Goal: Use online tool/utility: Utilize a website feature to perform a specific function

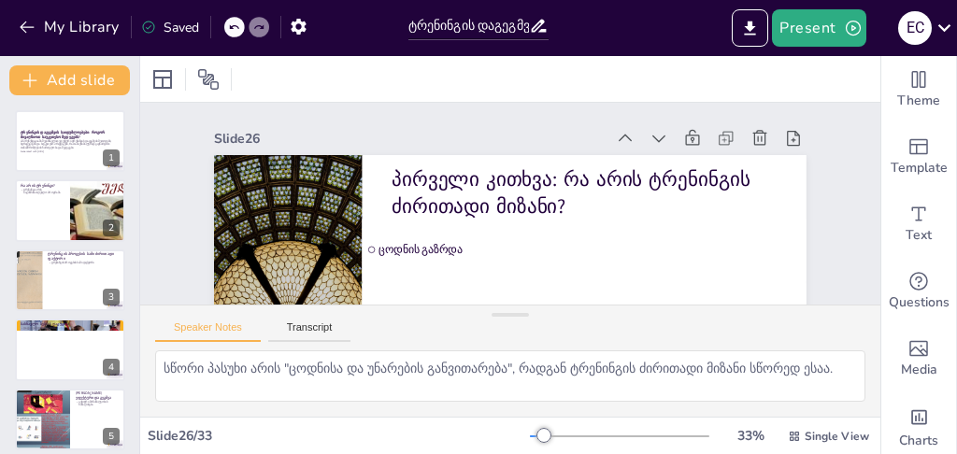
scroll to position [1707, 0]
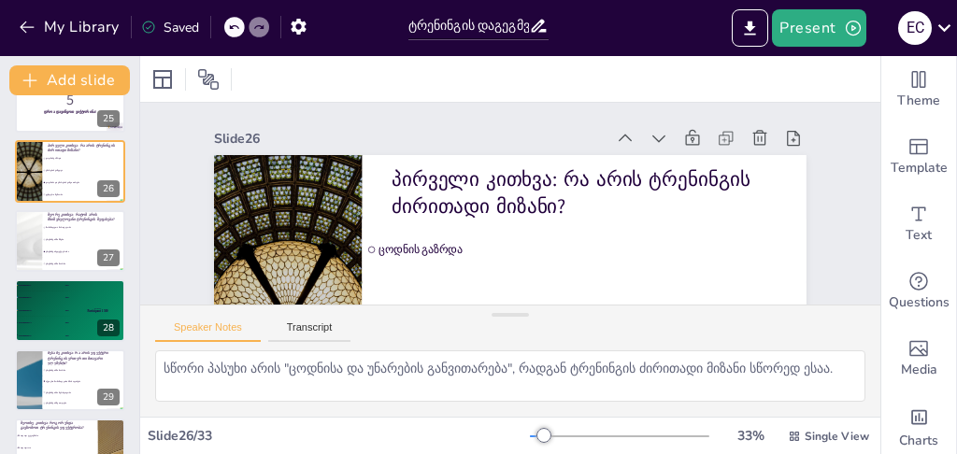
checkbox input "true"
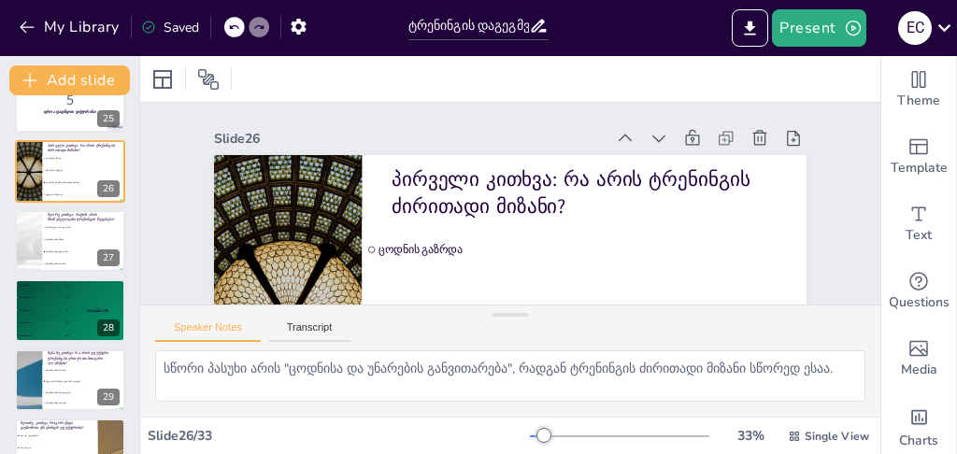
checkbox input "true"
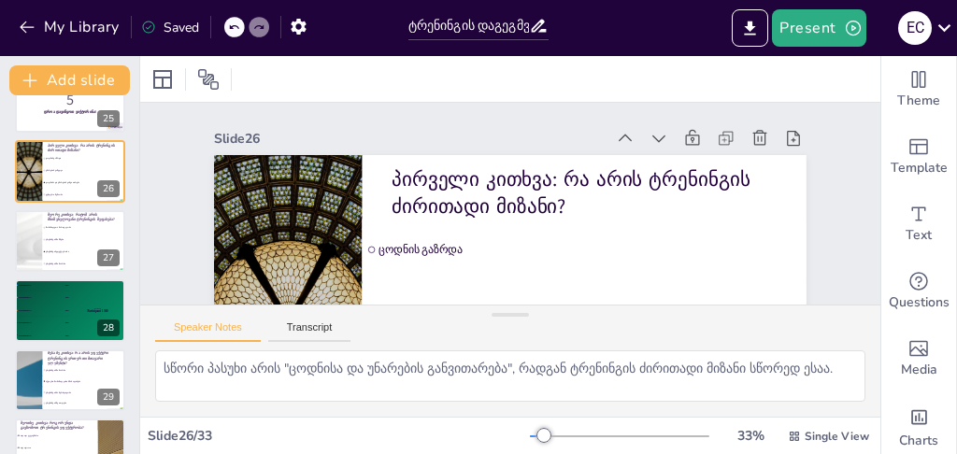
checkbox input "true"
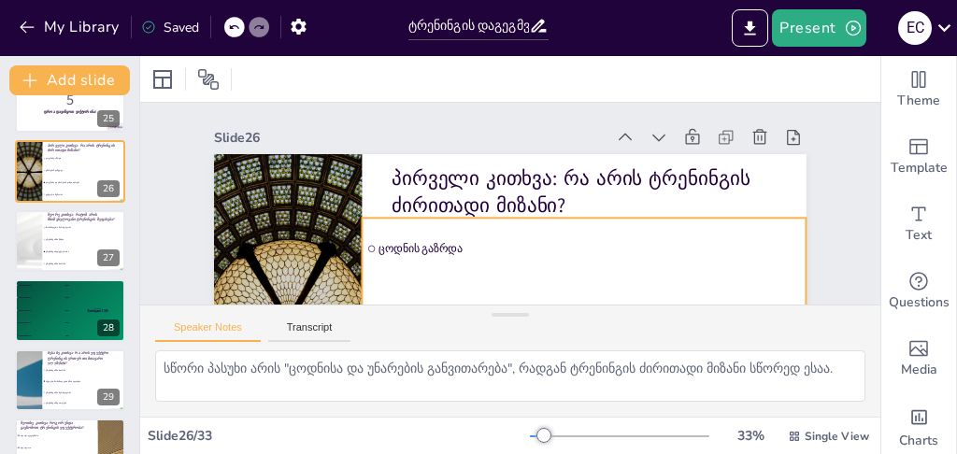
scroll to position [0, 0]
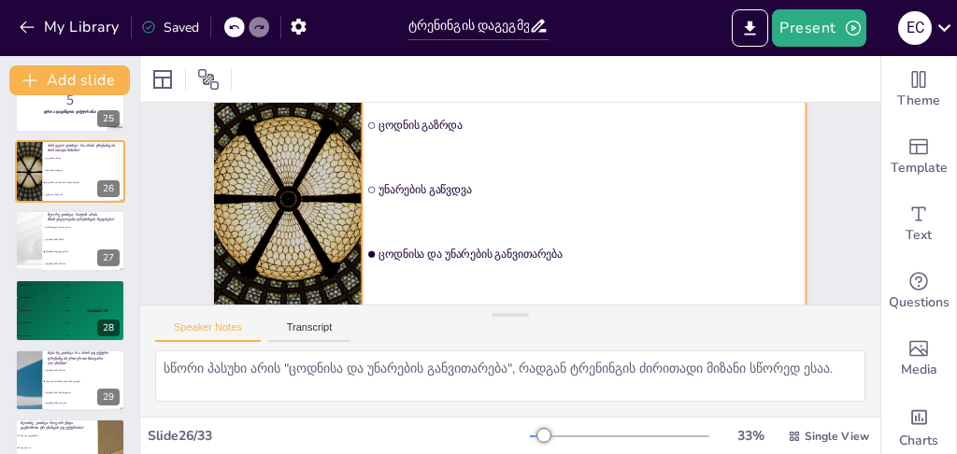
checkbox input "true"
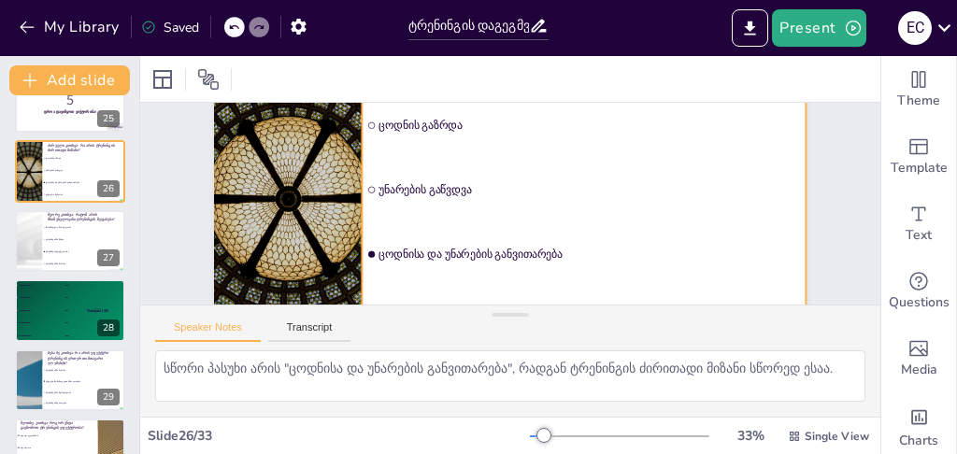
checkbox input "true"
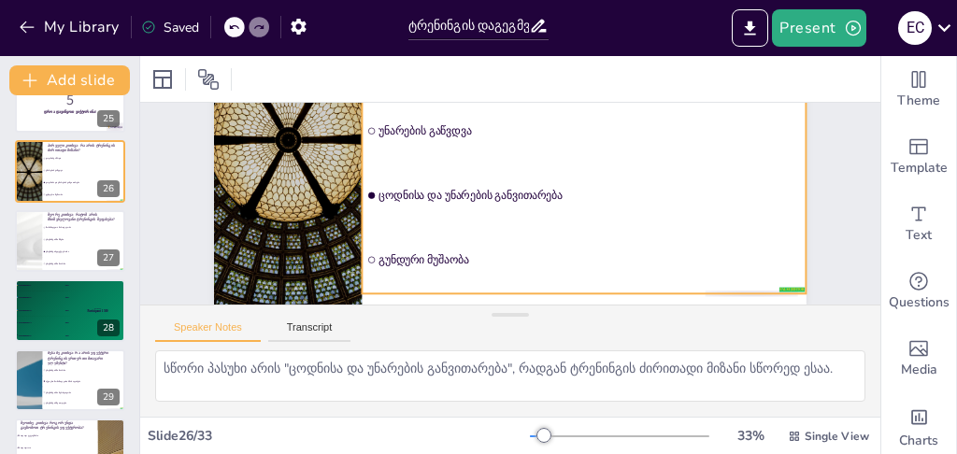
checkbox input "true"
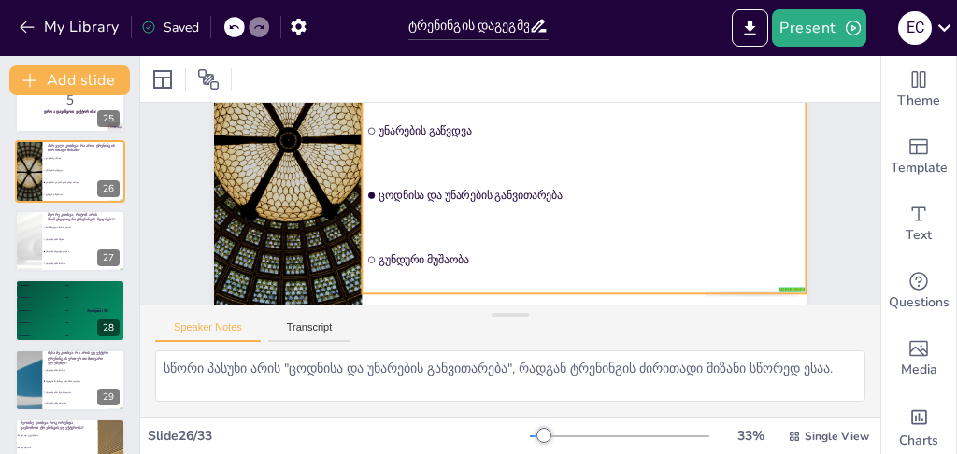
checkbox input "true"
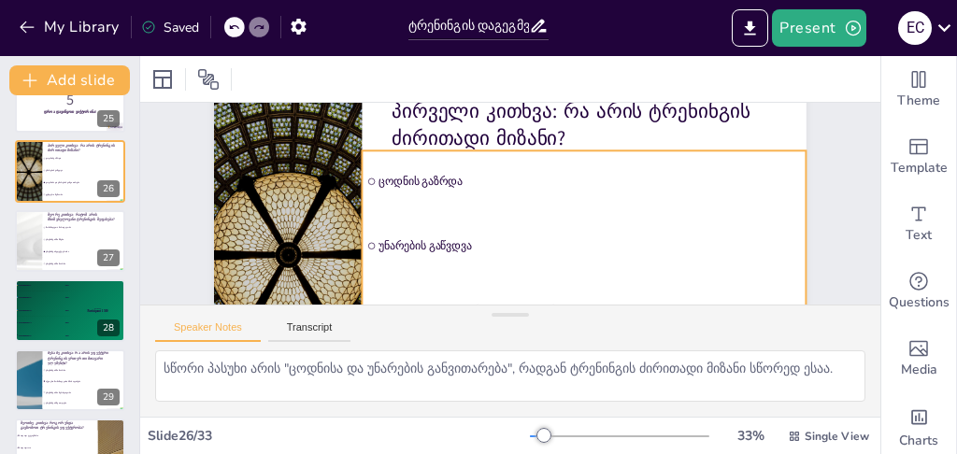
scroll to position [6, 0]
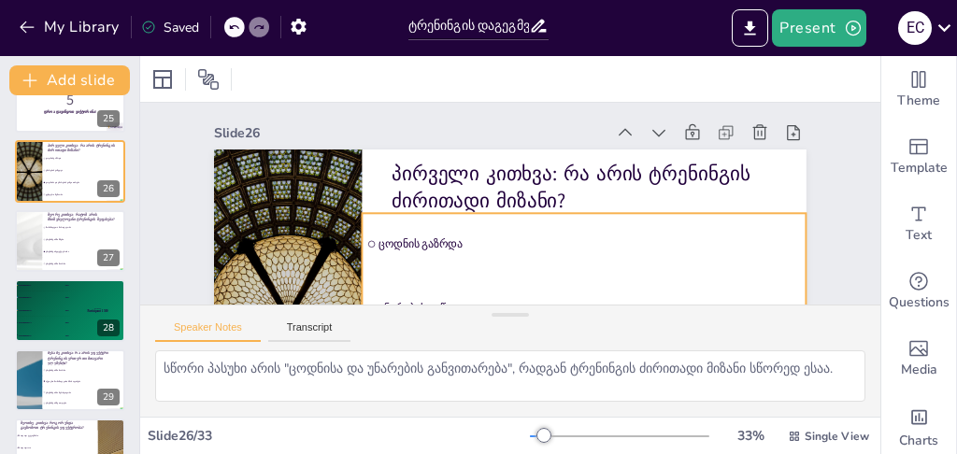
checkbox input "true"
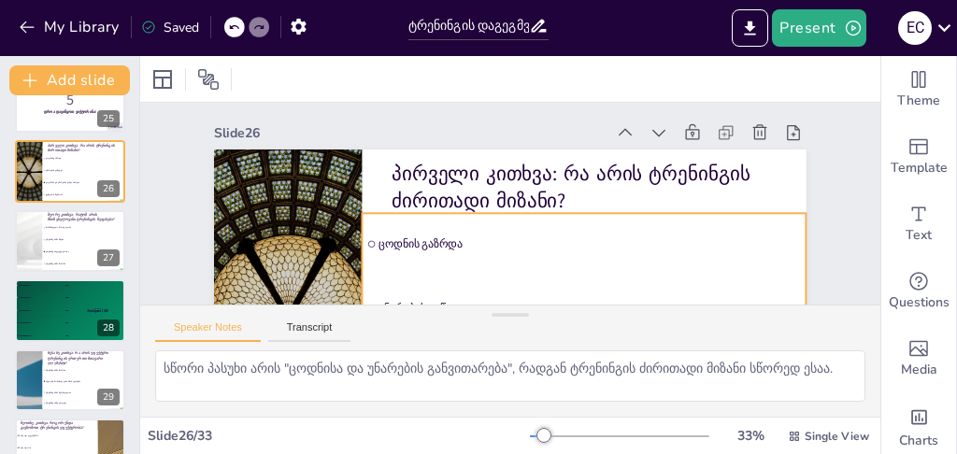
checkbox input "true"
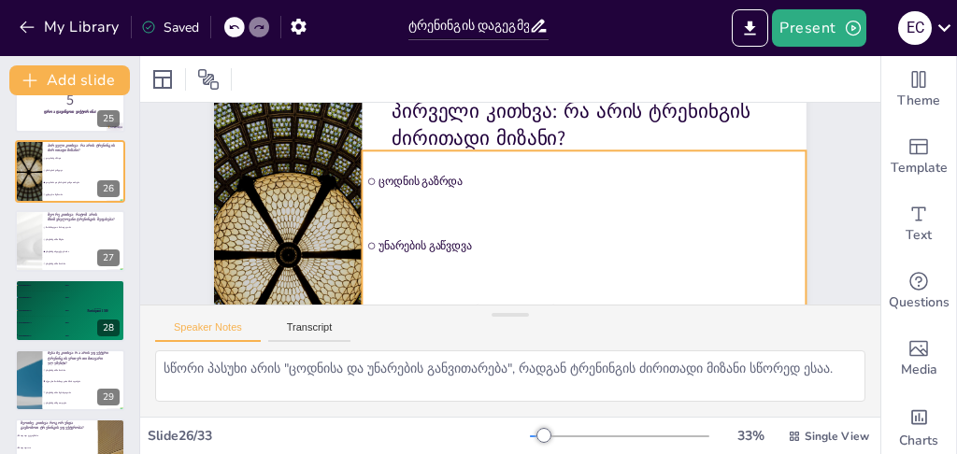
checkbox input "true"
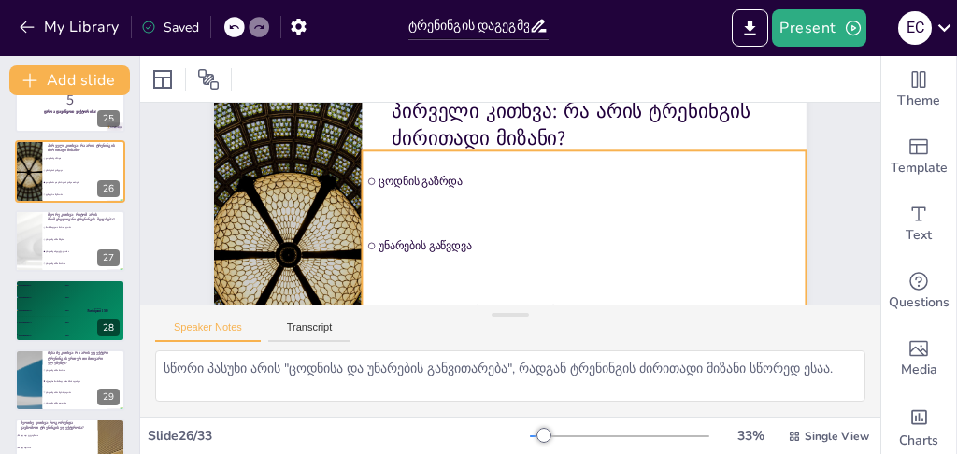
checkbox input "true"
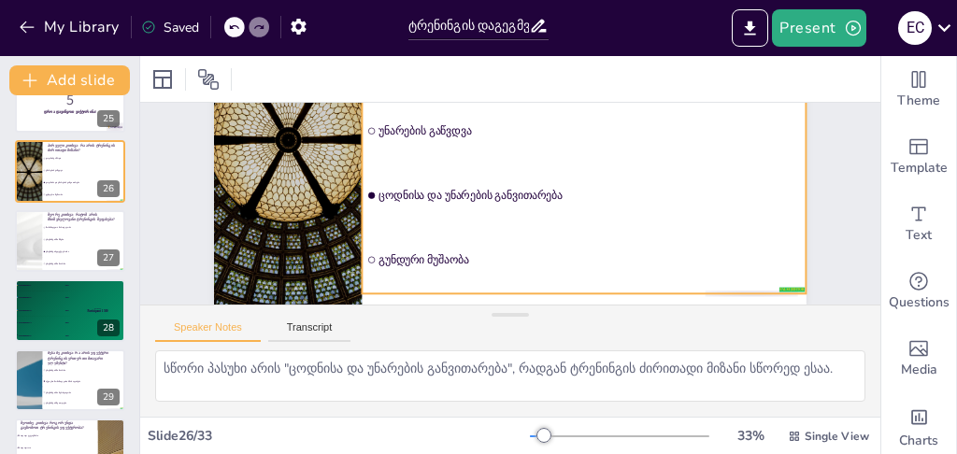
scroll to position [192, 0]
checkbox input "true"
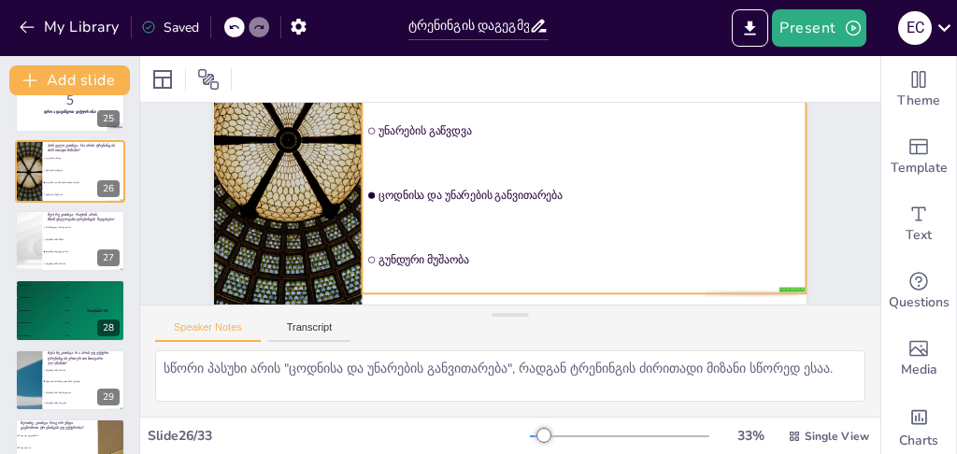
checkbox input "true"
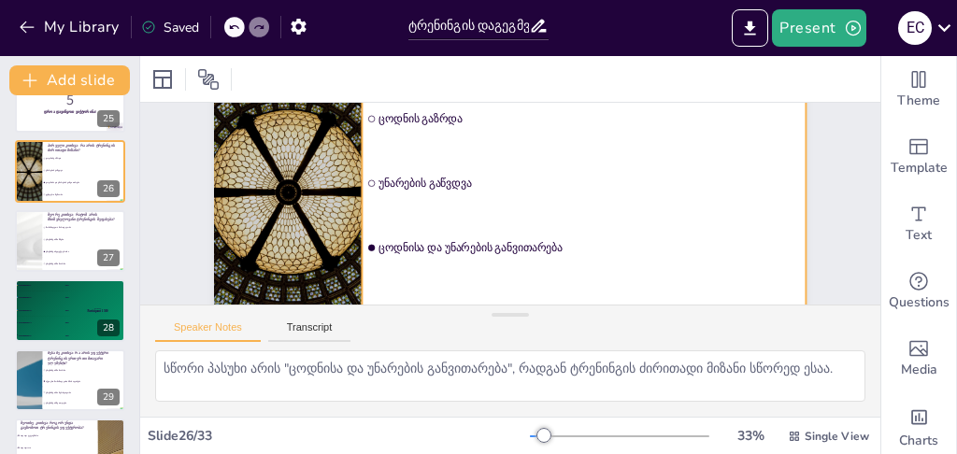
checkbox input "true"
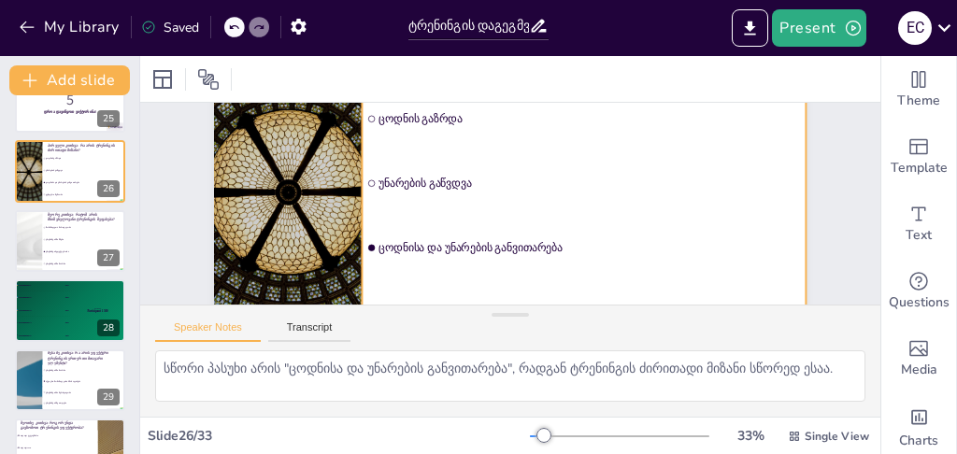
checkbox input "true"
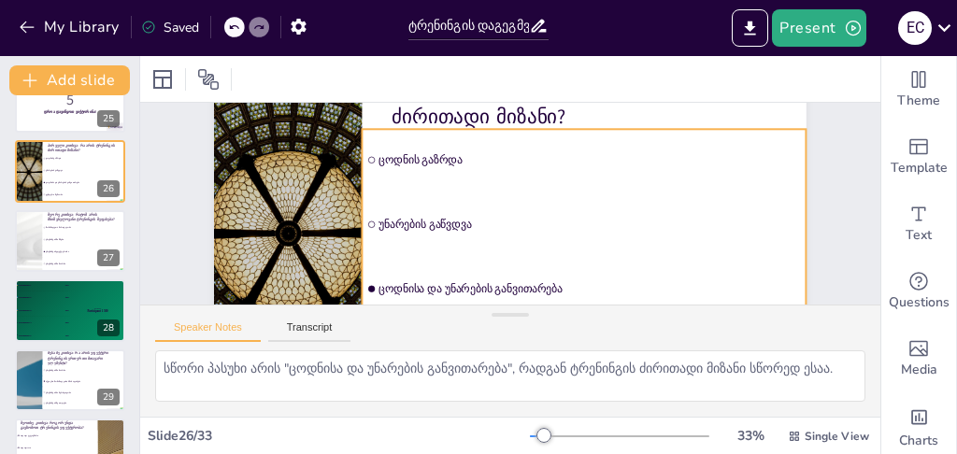
scroll to position [68, 0]
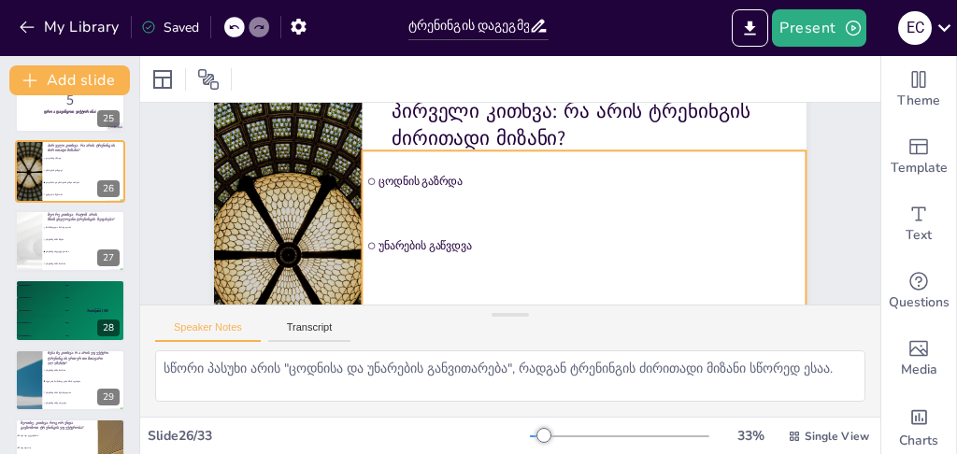
checkbox input "true"
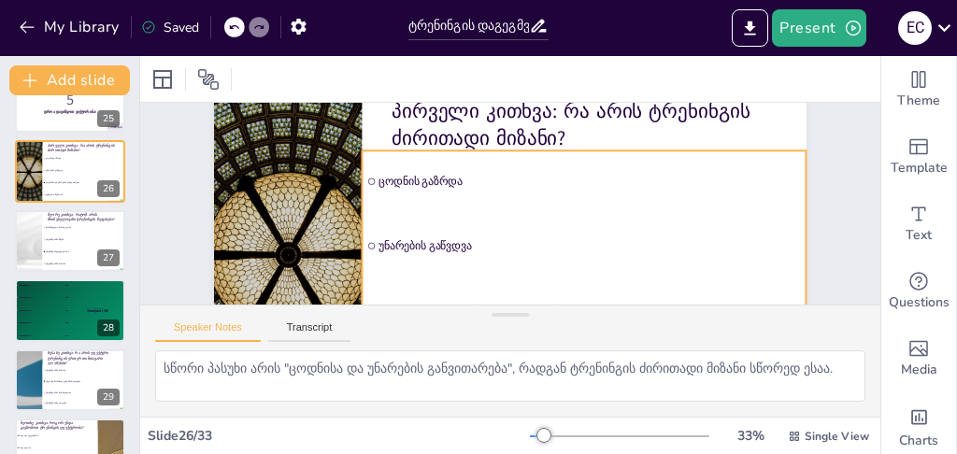
checkbox input "true"
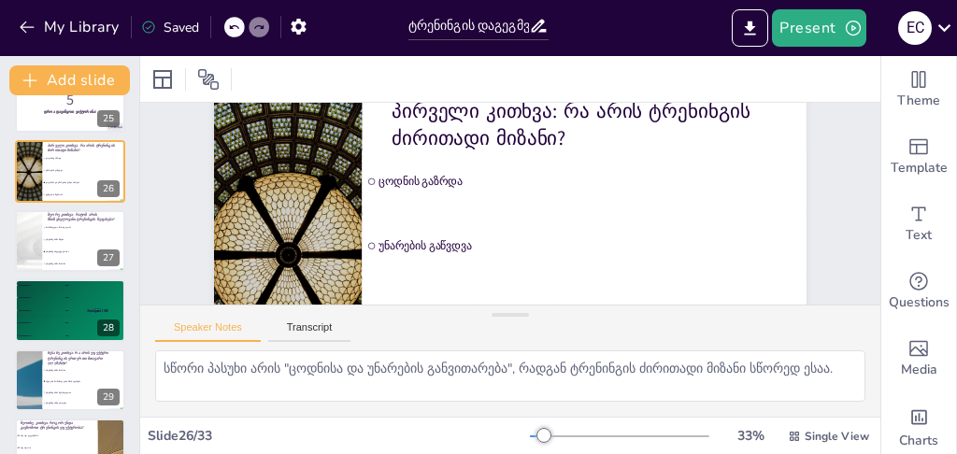
checkbox input "true"
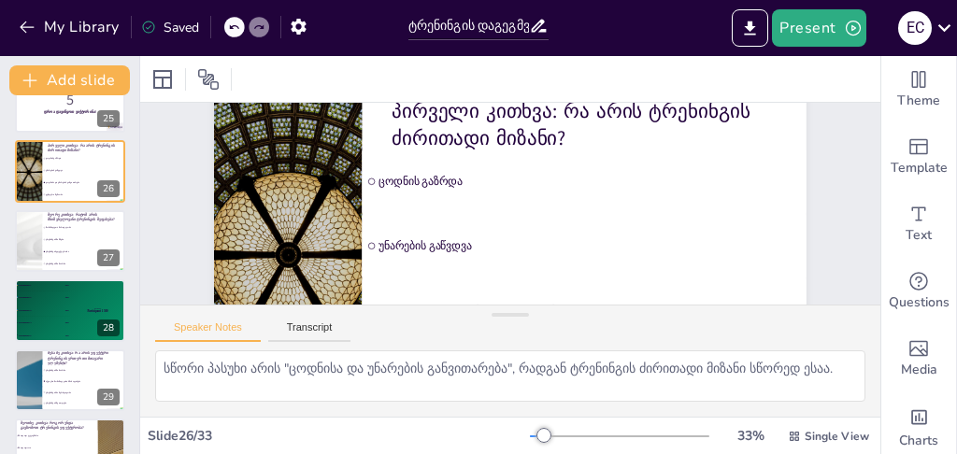
checkbox input "true"
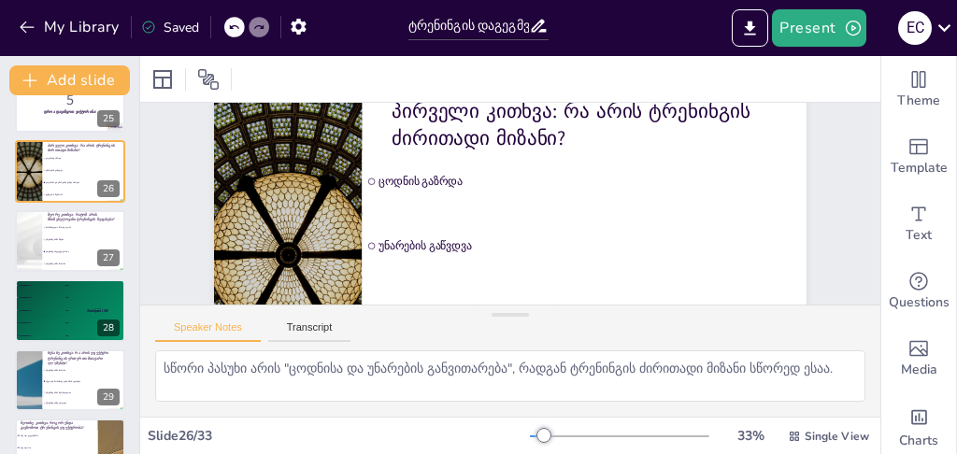
checkbox input "true"
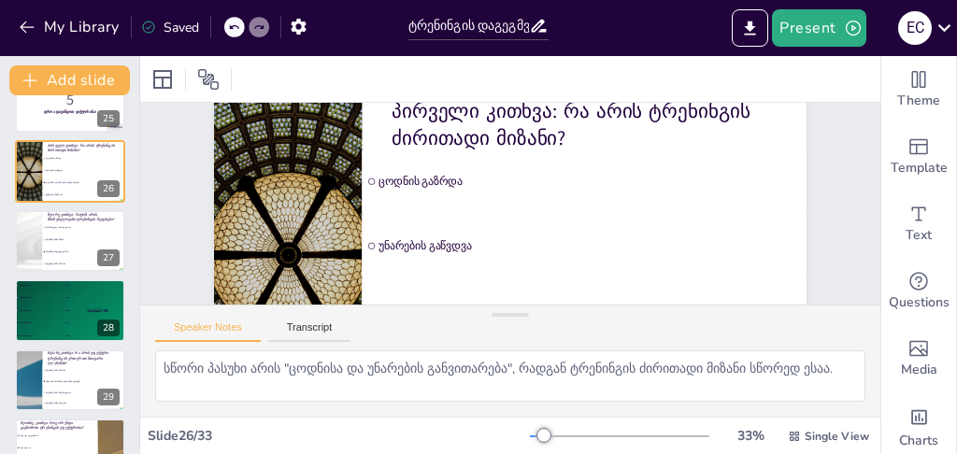
checkbox input "true"
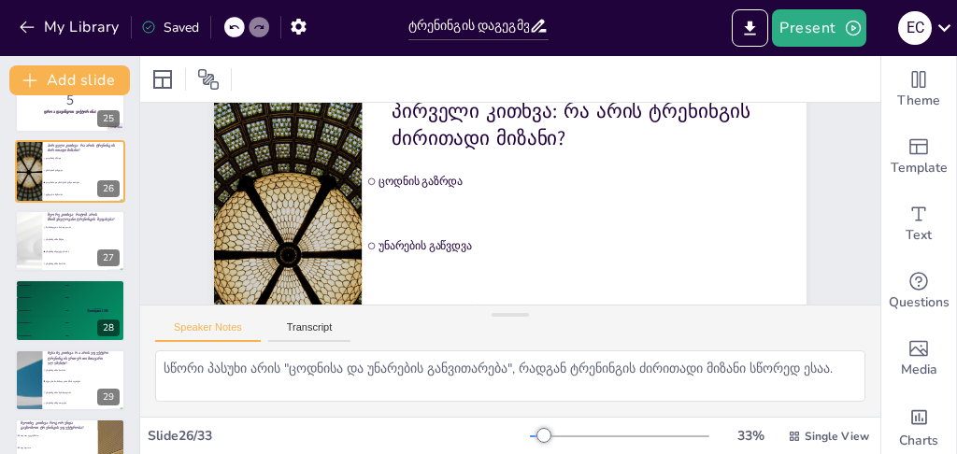
checkbox input "true"
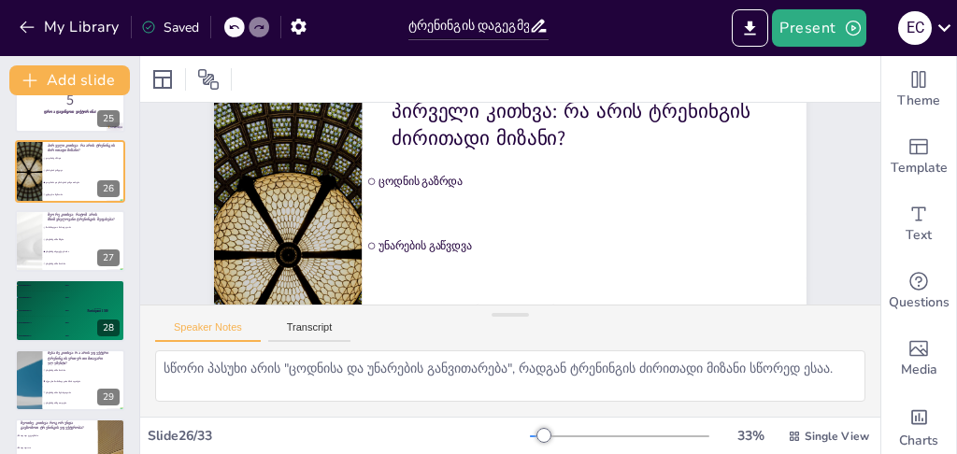
checkbox input "true"
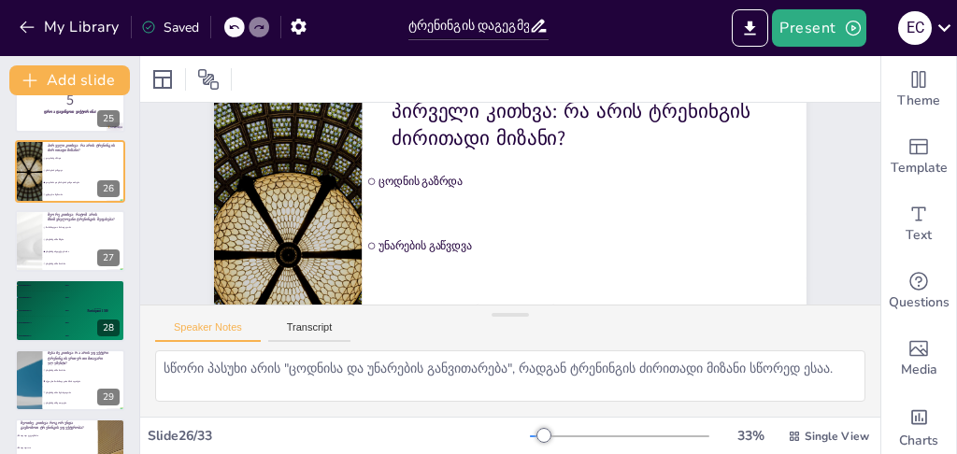
checkbox input "true"
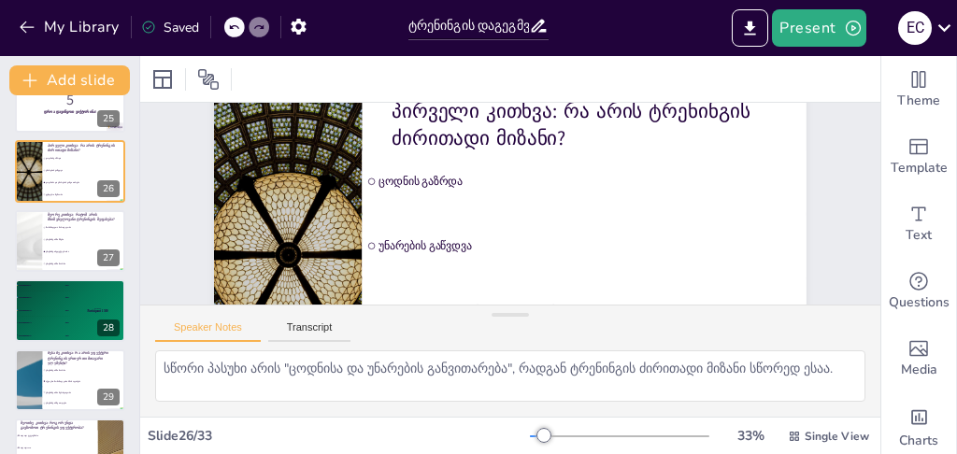
checkbox input "true"
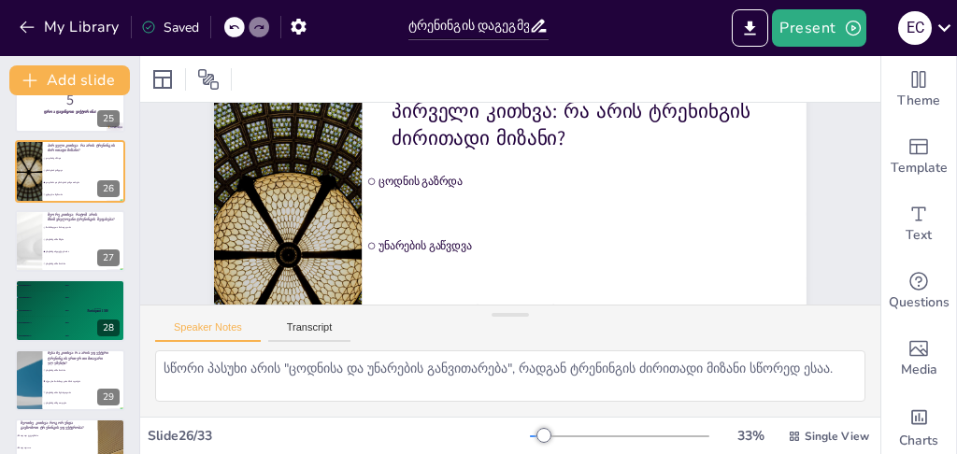
checkbox input "true"
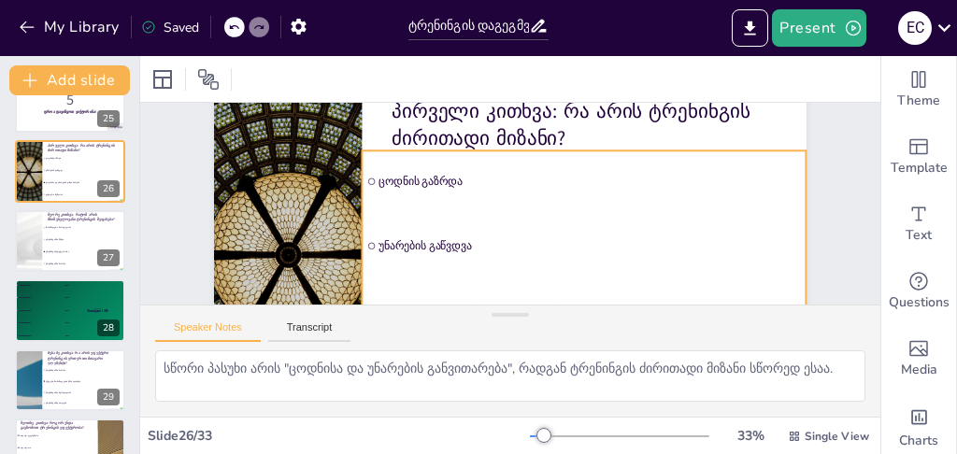
checkbox input "true"
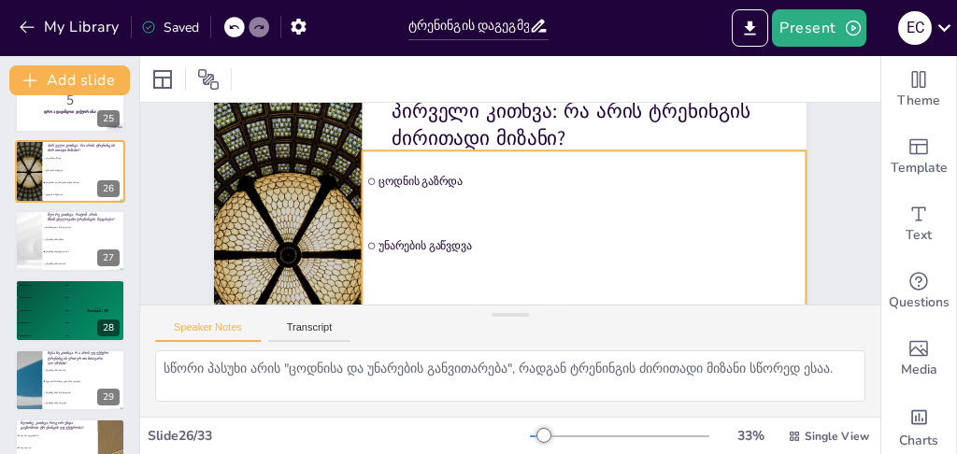
checkbox input "true"
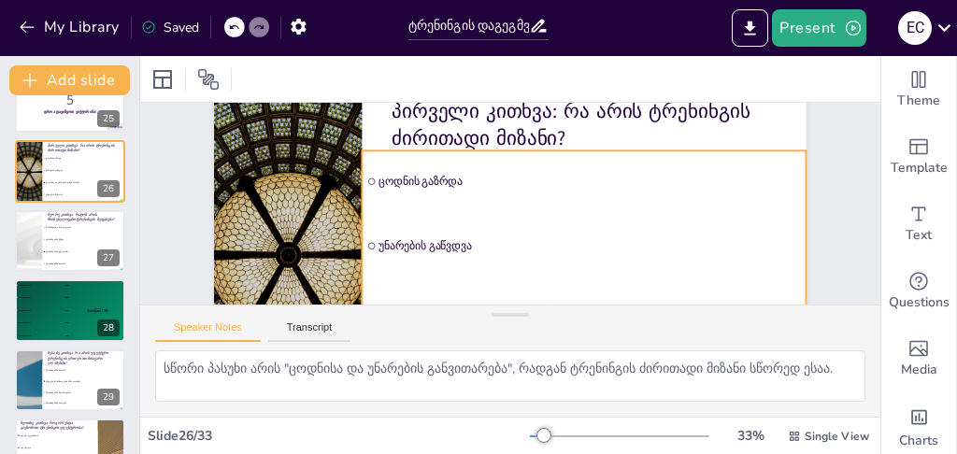
checkbox input "true"
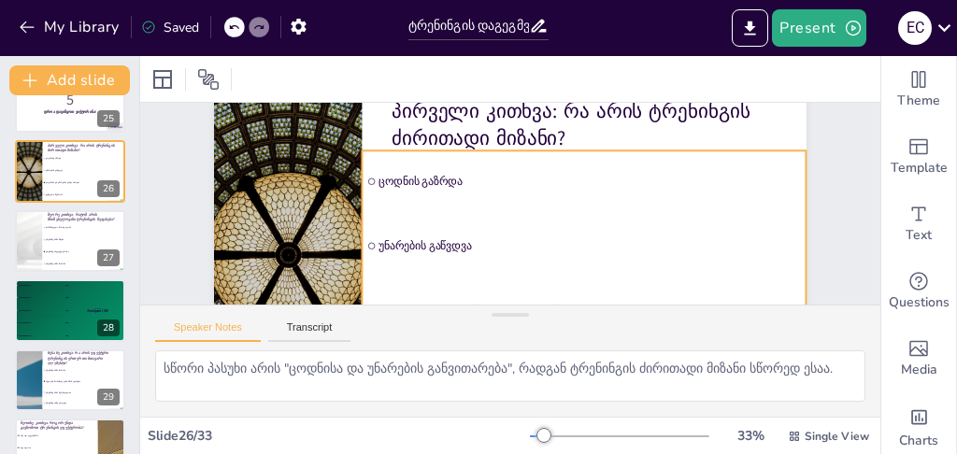
checkbox input "true"
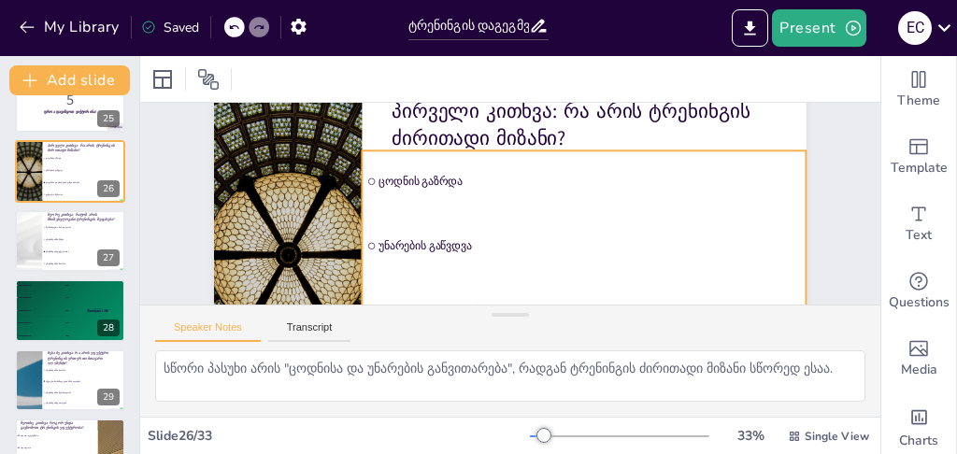
checkbox input "true"
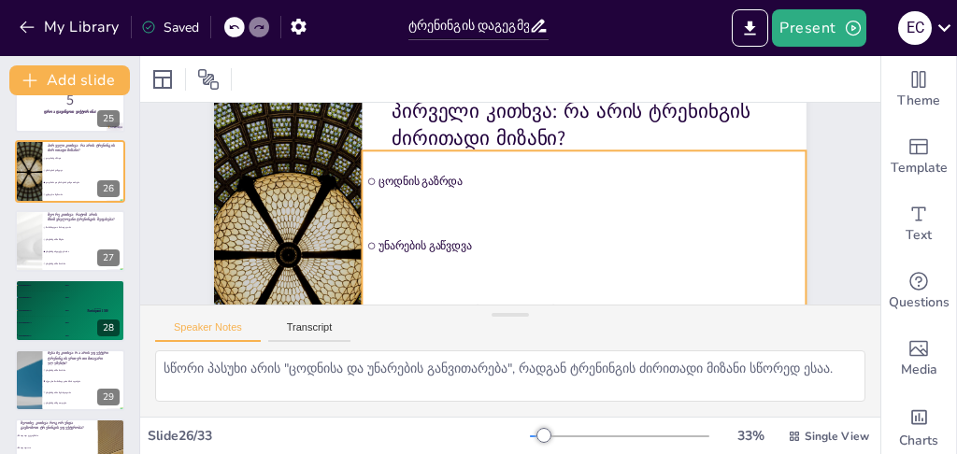
checkbox input "true"
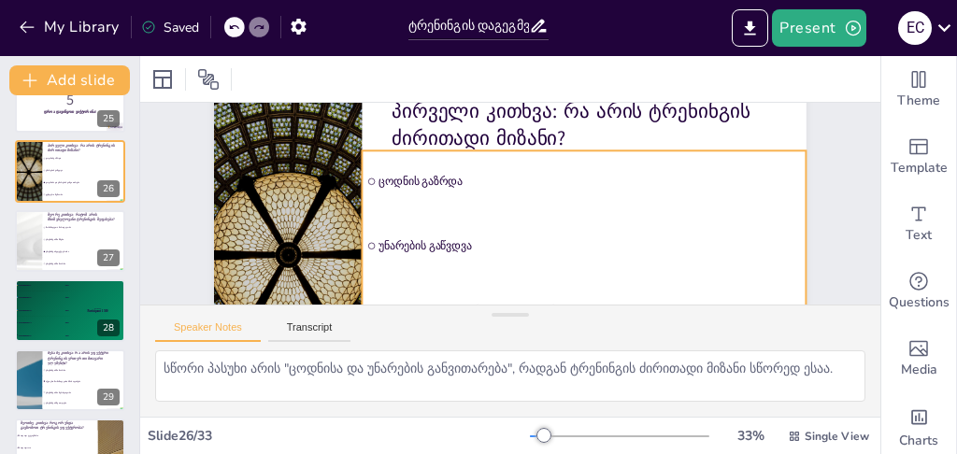
checkbox input "true"
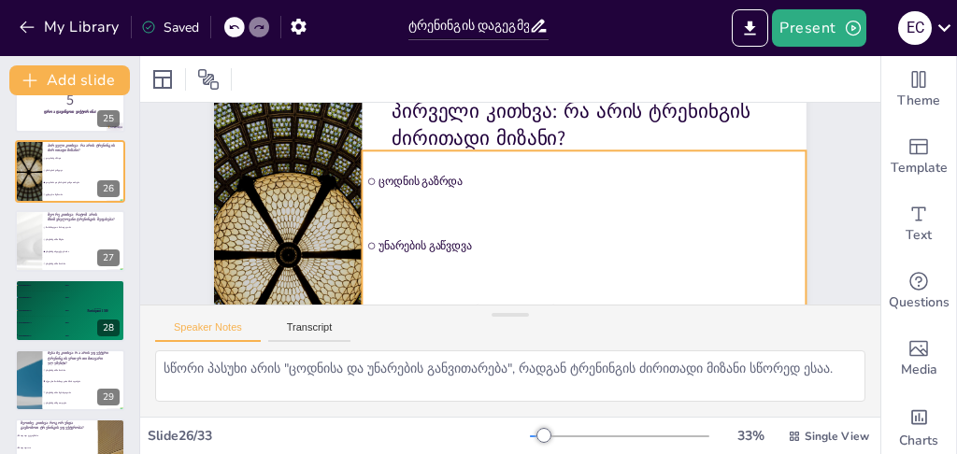
checkbox input "true"
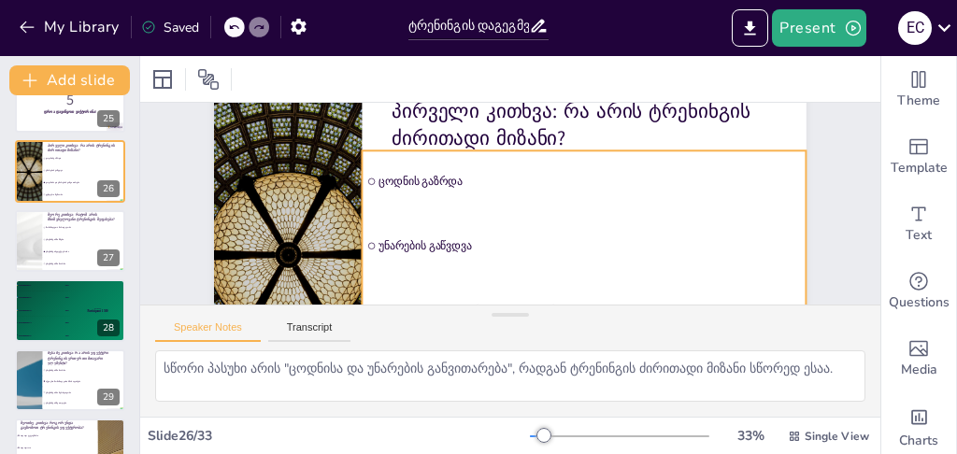
checkbox input "true"
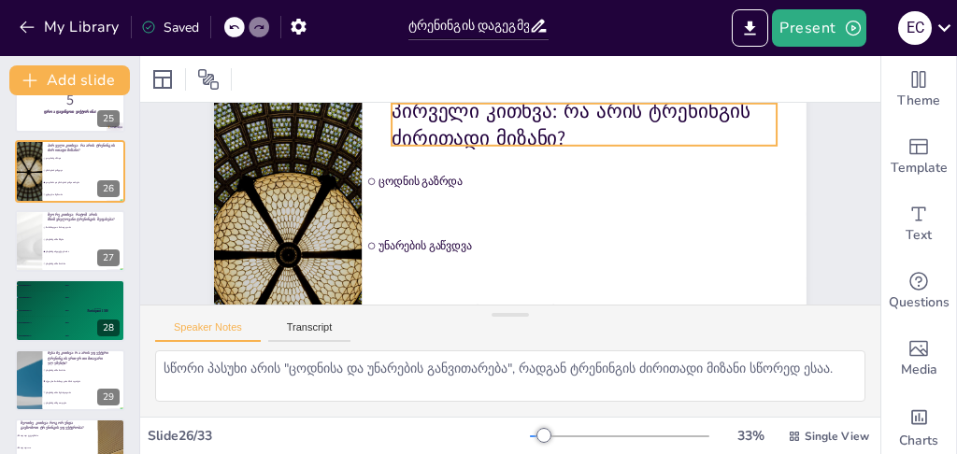
checkbox input "true"
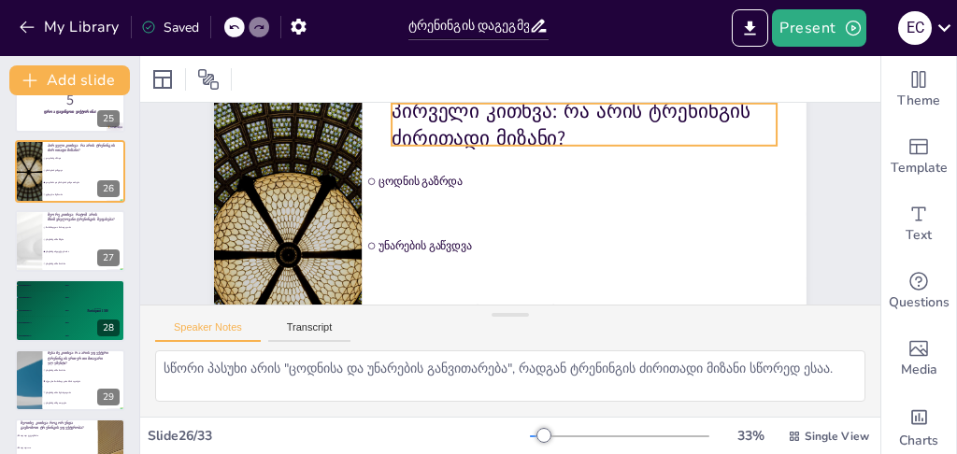
checkbox input "true"
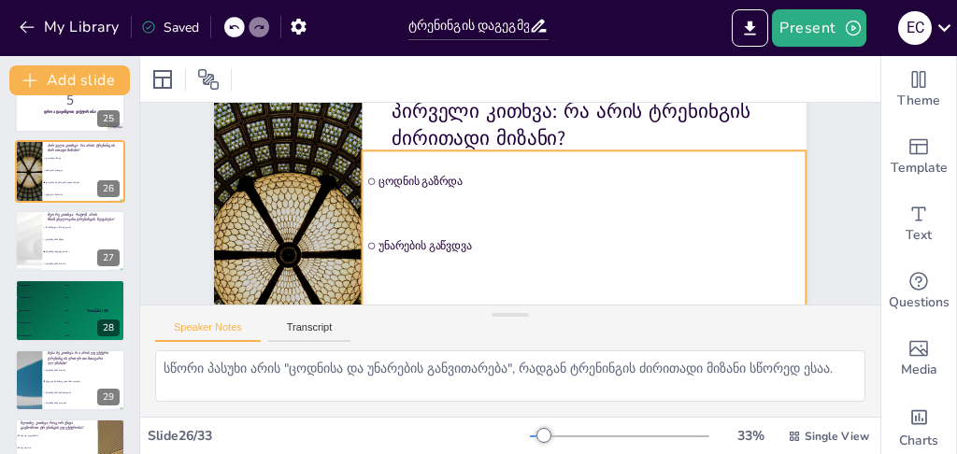
checkbox input "true"
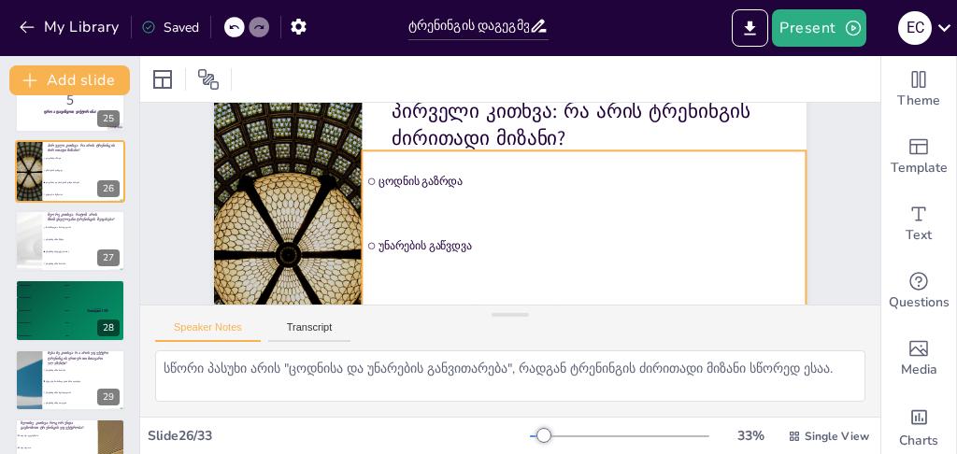
checkbox input "true"
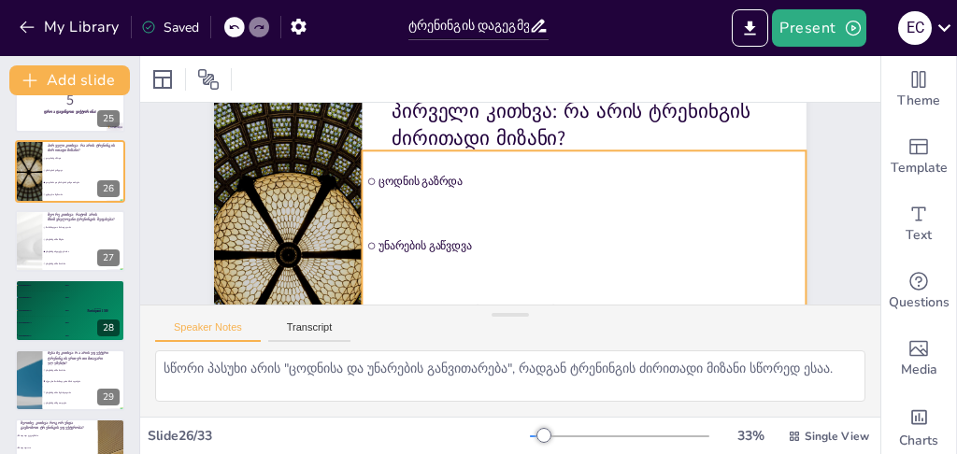
checkbox input "true"
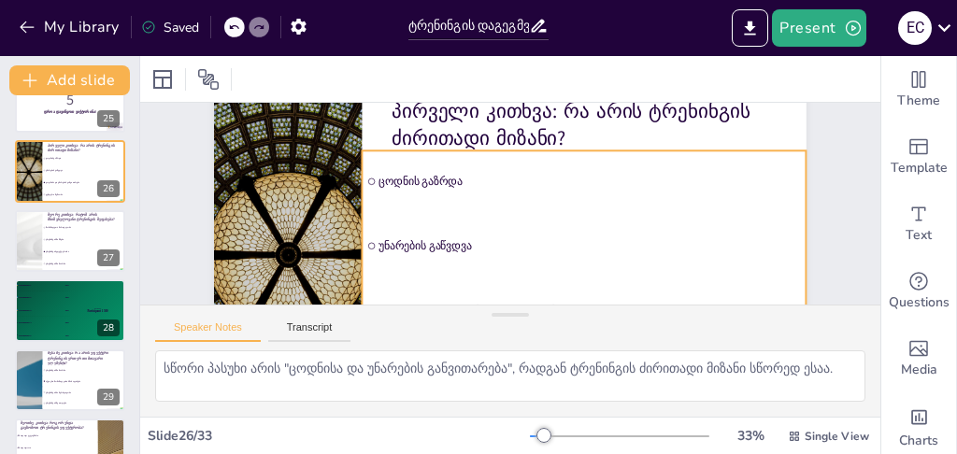
checkbox input "true"
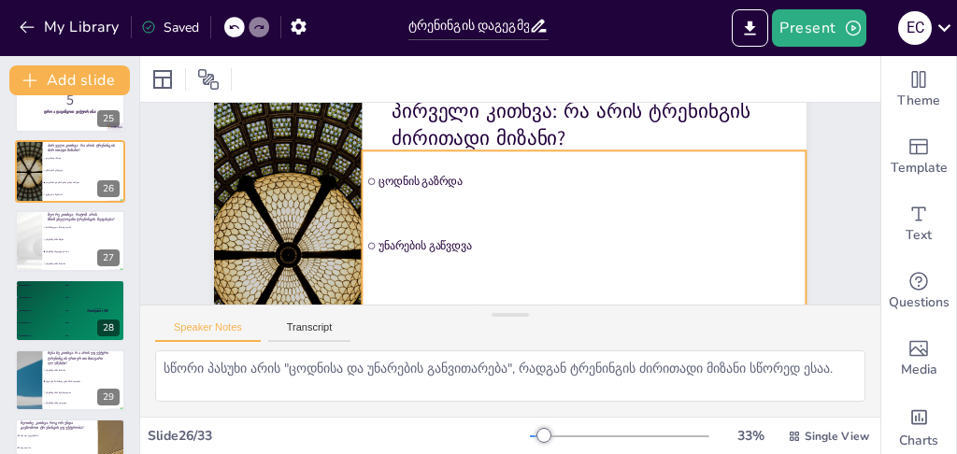
checkbox input "true"
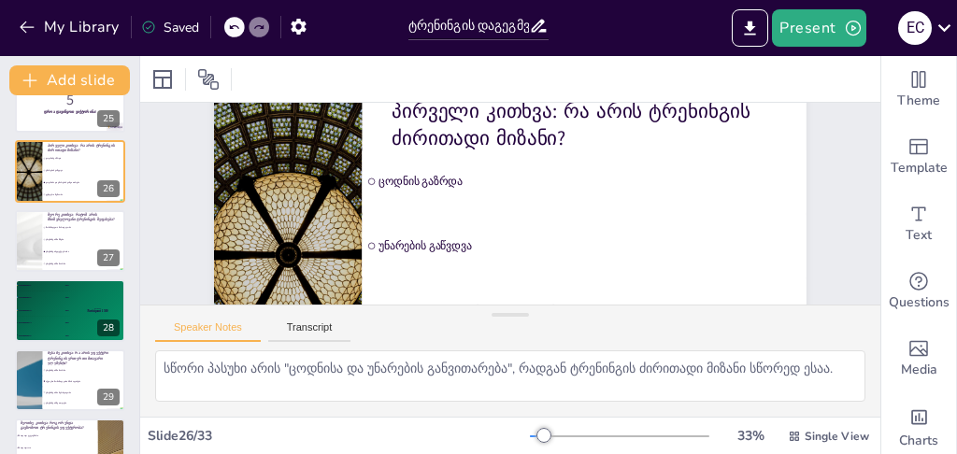
checkbox input "true"
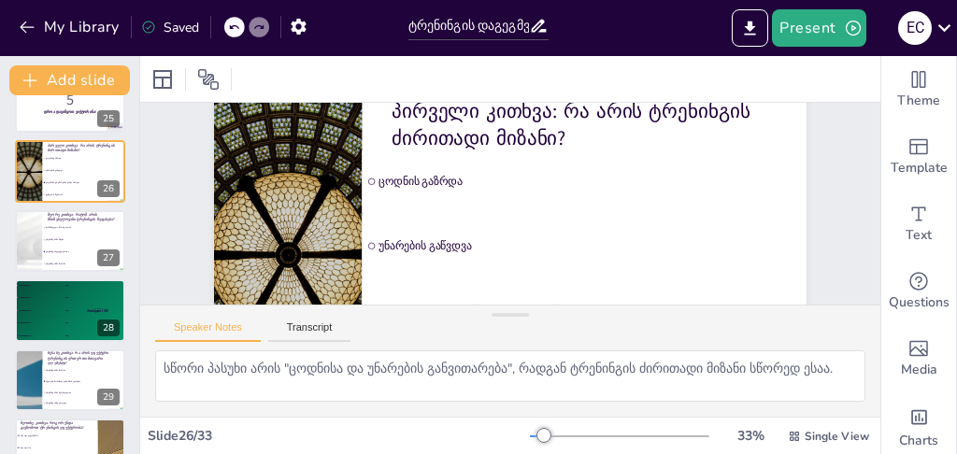
checkbox input "true"
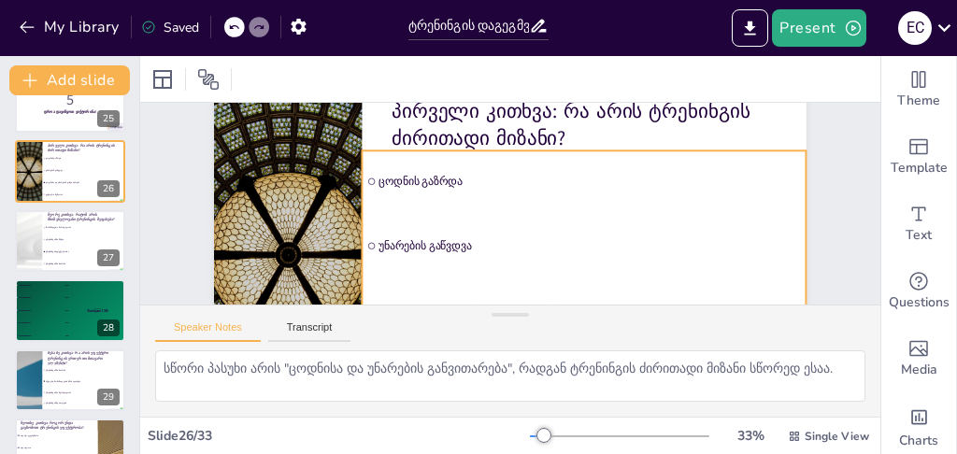
checkbox input "true"
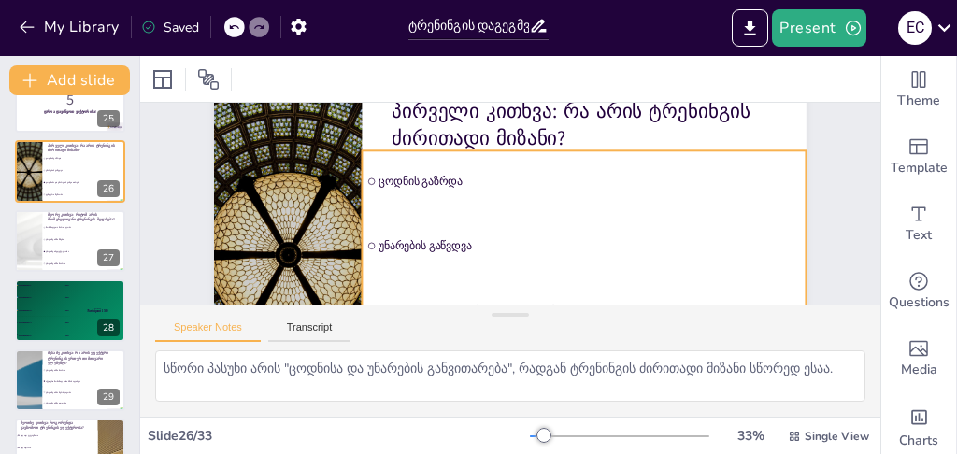
checkbox input "true"
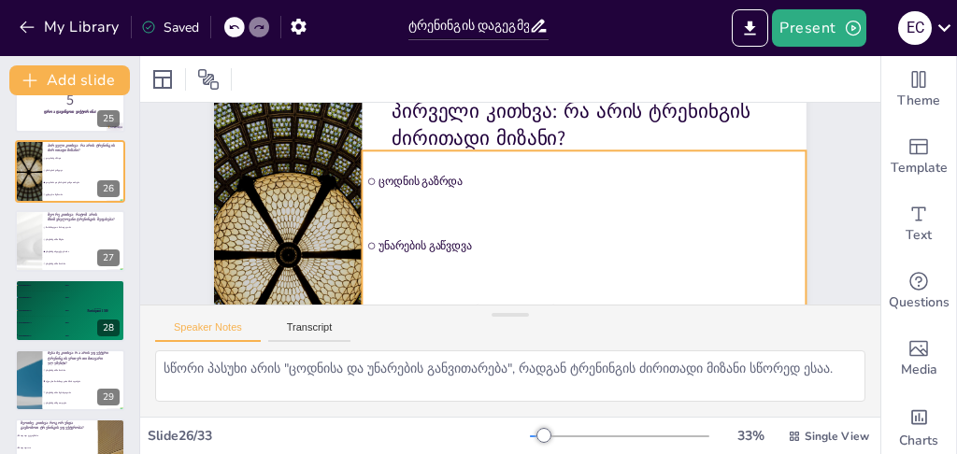
checkbox input "true"
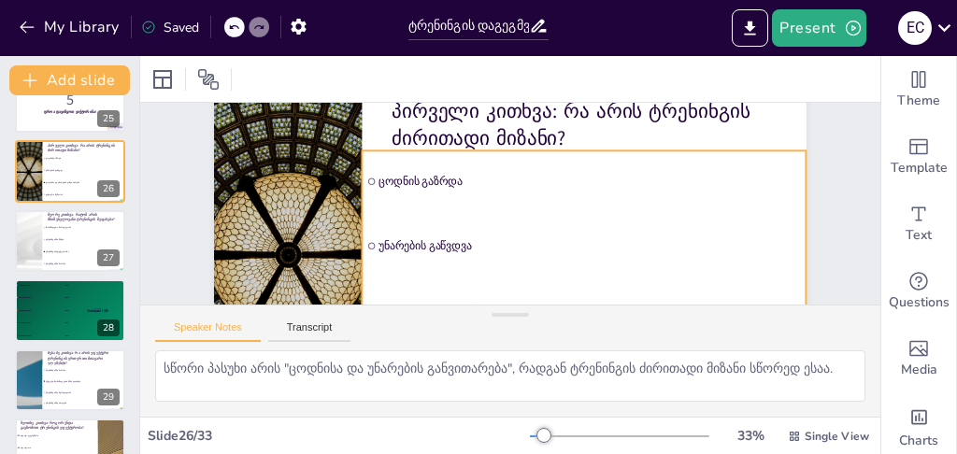
checkbox input "true"
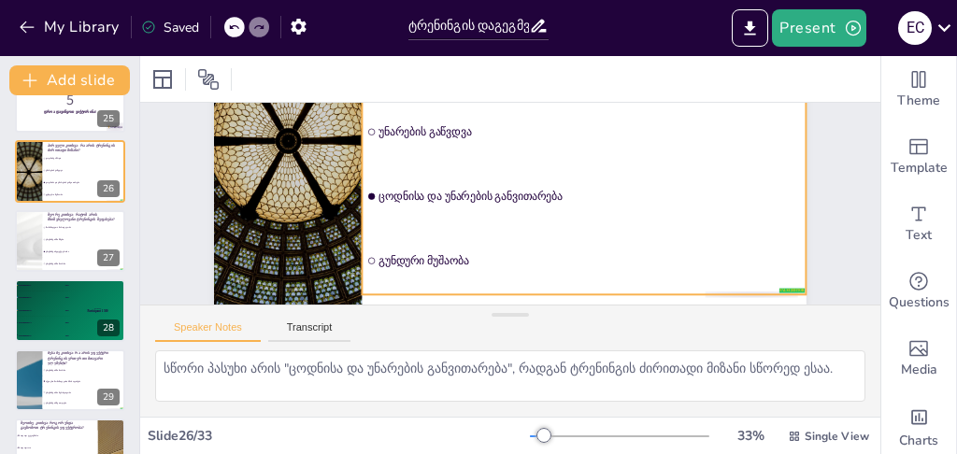
checkbox input "true"
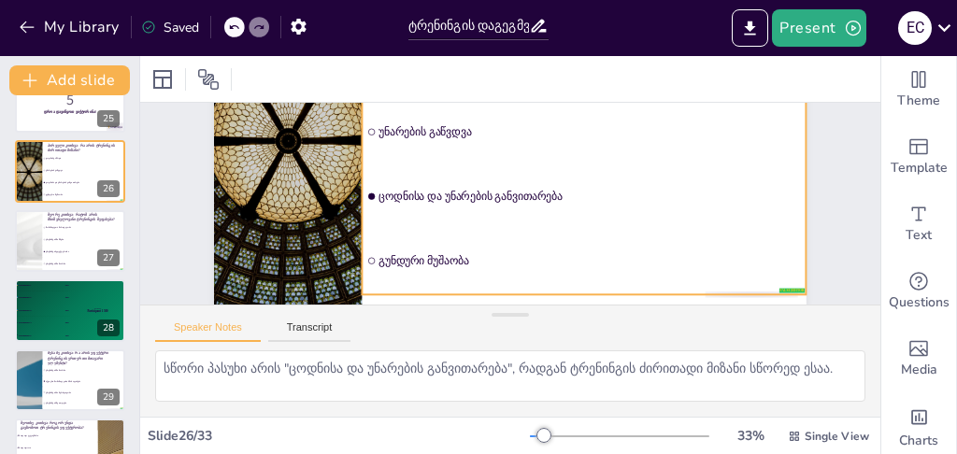
checkbox input "true"
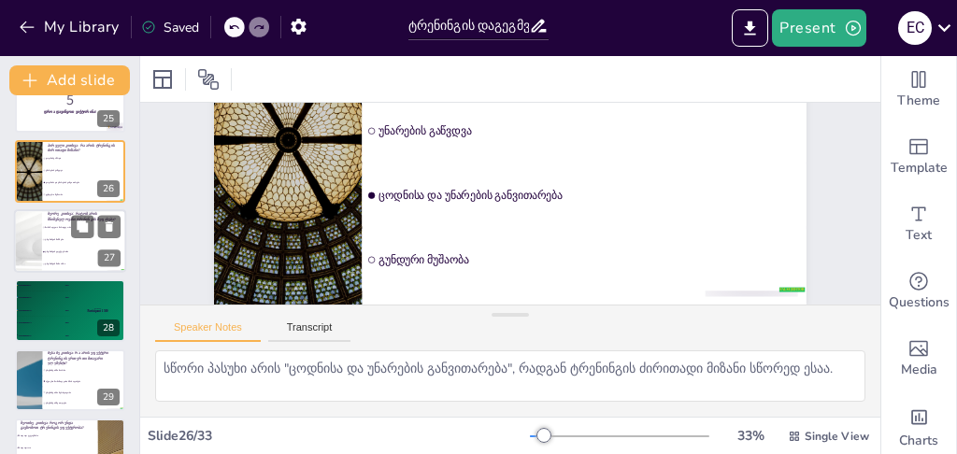
click at [63, 240] on span "ტრენინგის მიზნები" at bounding box center [85, 239] width 80 height 3
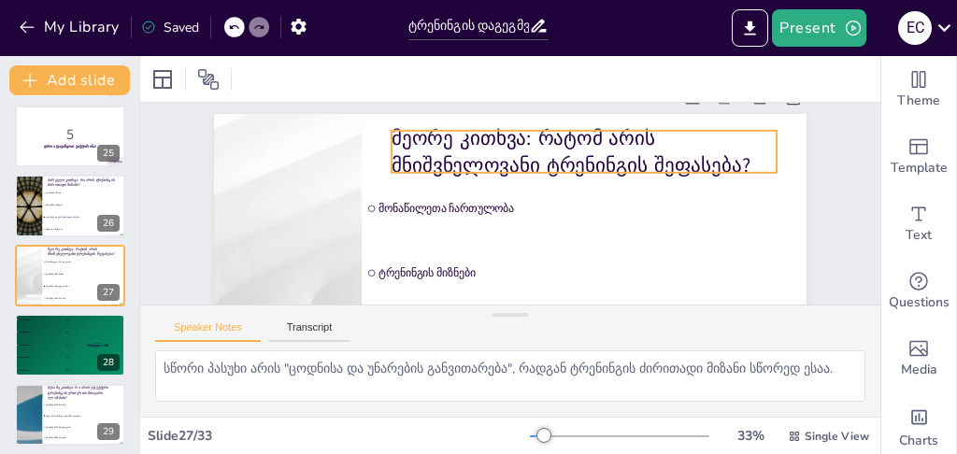
scroll to position [62, 0]
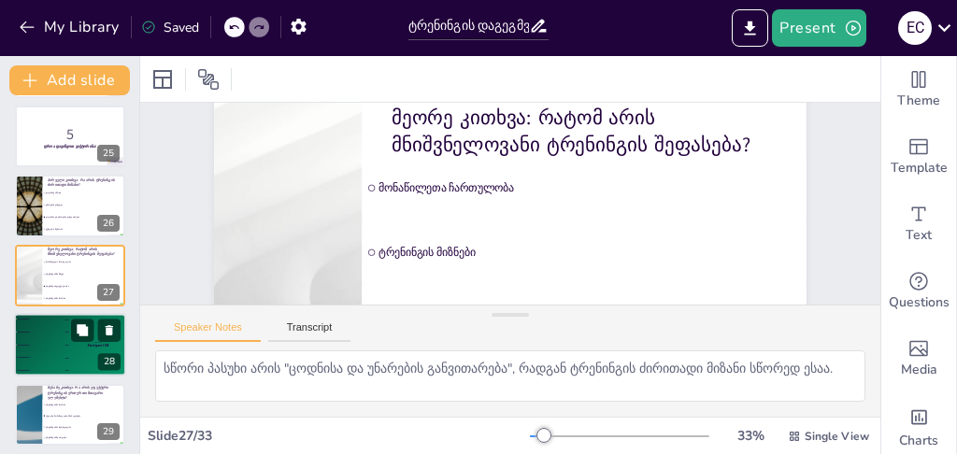
click at [37, 355] on div "4 Participant 4 200" at bounding box center [42, 357] width 56 height 12
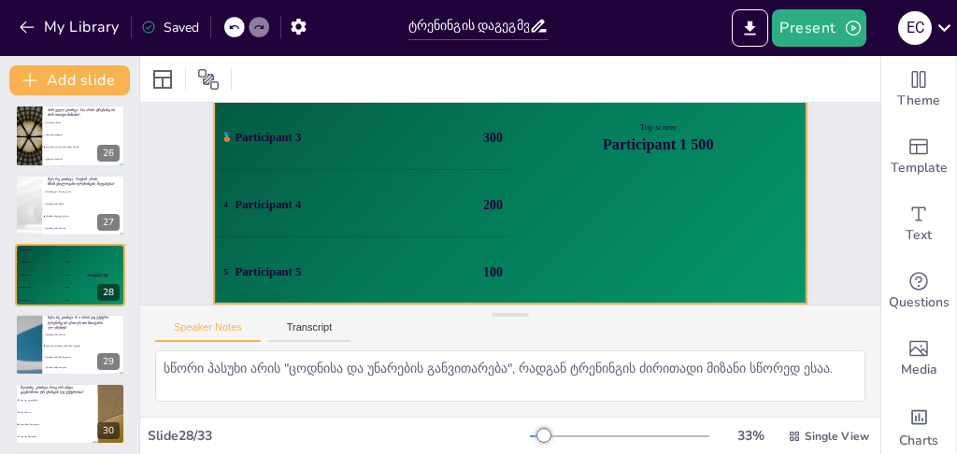
scroll to position [192, 0]
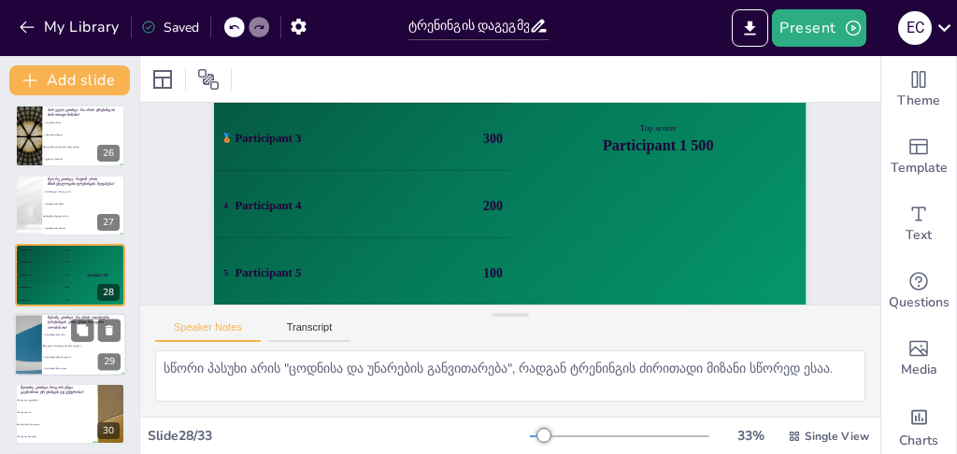
click at [55, 334] on span "ტრენინგის შინაარსი" at bounding box center [85, 334] width 80 height 3
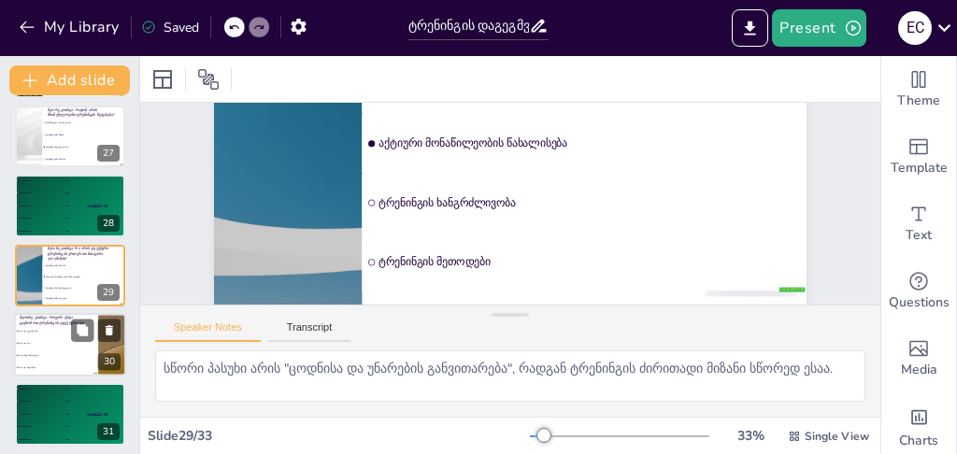
click at [67, 339] on li "მხოლოდ ROI" at bounding box center [56, 343] width 84 height 12
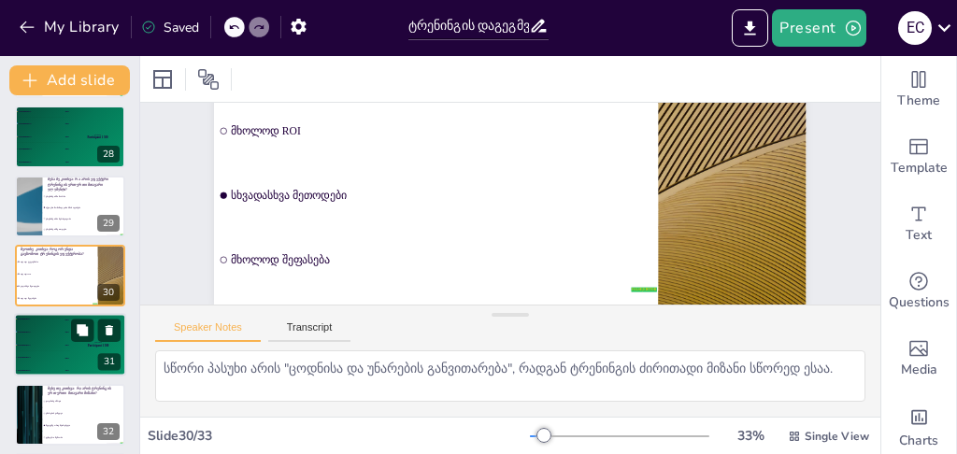
click at [31, 335] on div "🥈 Participant 2 400" at bounding box center [42, 332] width 56 height 12
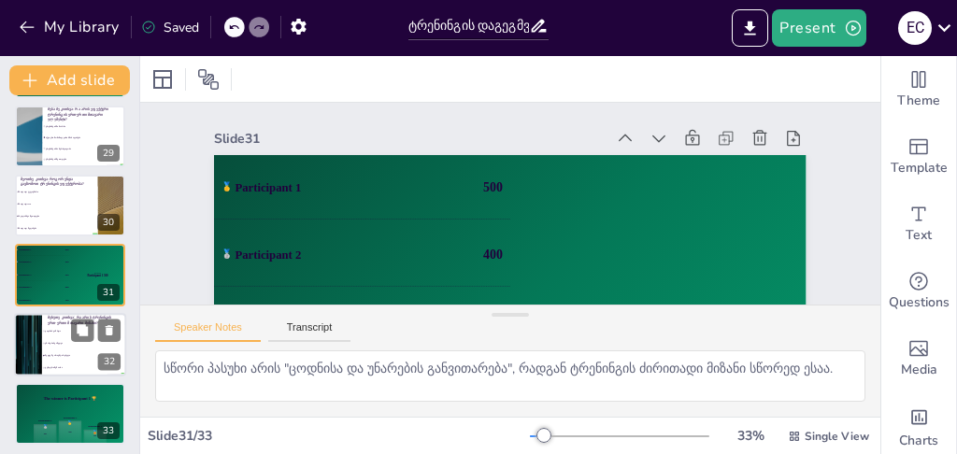
scroll to position [1956, 0]
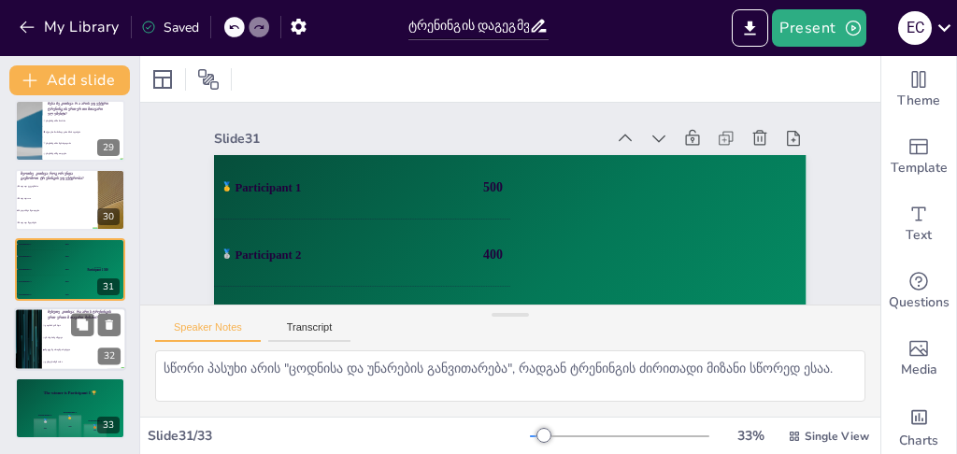
click at [39, 334] on div at bounding box center [28, 339] width 112 height 64
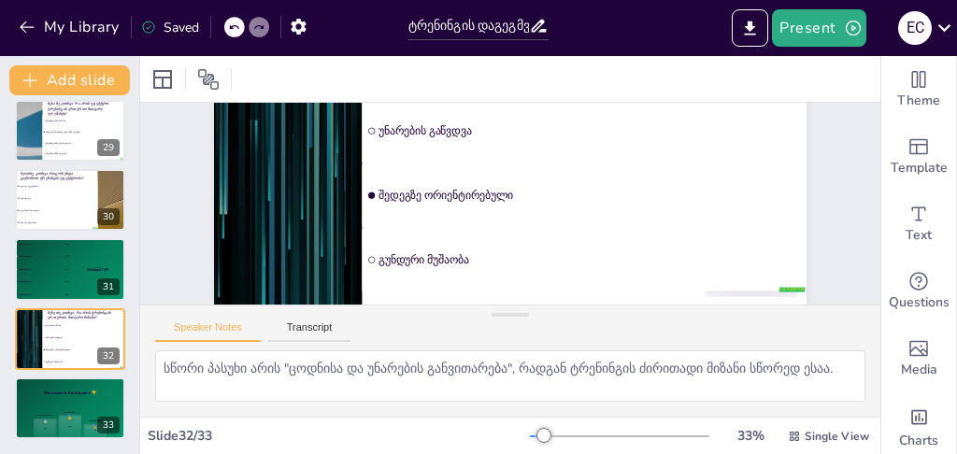
scroll to position [192, 0]
click at [48, 405] on div "The winner is Participant 1 🏆" at bounding box center [70, 393] width 112 height 32
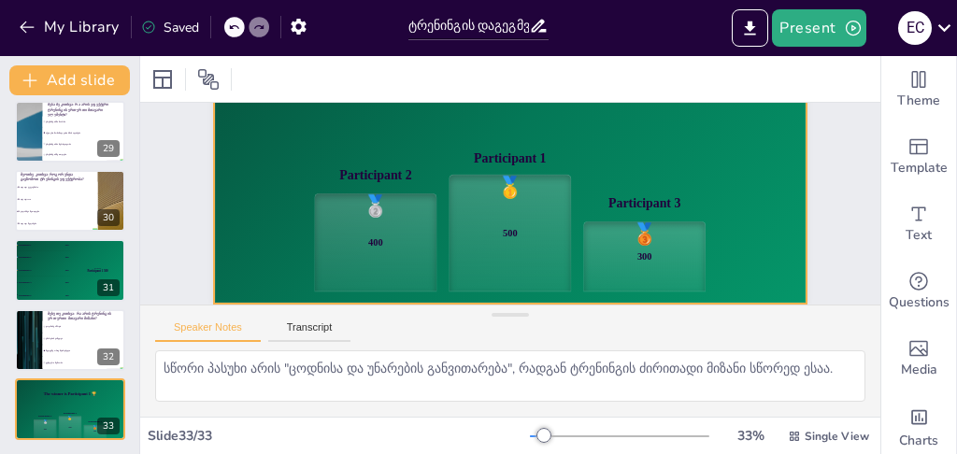
scroll to position [193, 0]
